Goal: Transaction & Acquisition: Purchase product/service

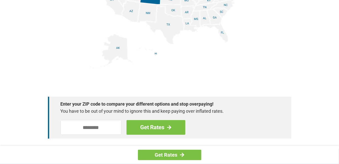
scroll to position [678, 0]
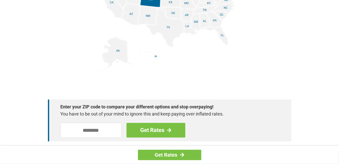
click at [221, 124] on div "Get Rates" at bounding box center [167, 130] width 213 height 15
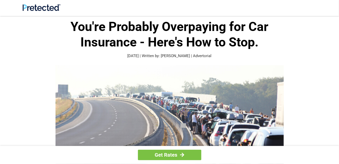
click at [2, 1] on header at bounding box center [169, 8] width 339 height 16
